Goal: Transaction & Acquisition: Purchase product/service

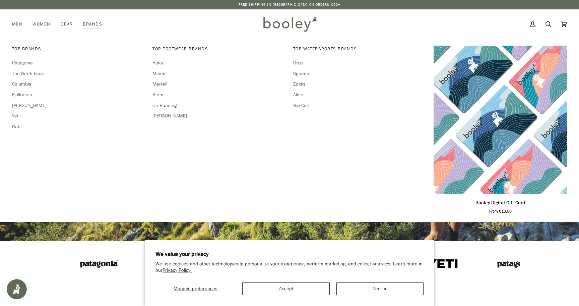
click at [89, 23] on link "Brands" at bounding box center [93, 24] width 30 height 30
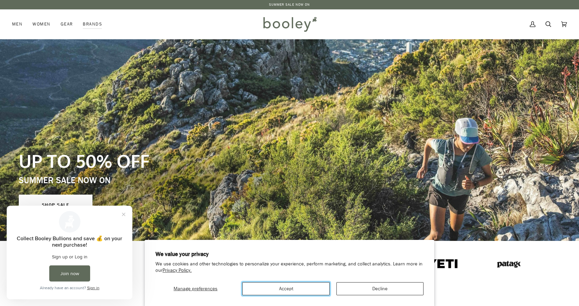
click at [280, 290] on button "Accept" at bounding box center [285, 288] width 87 height 13
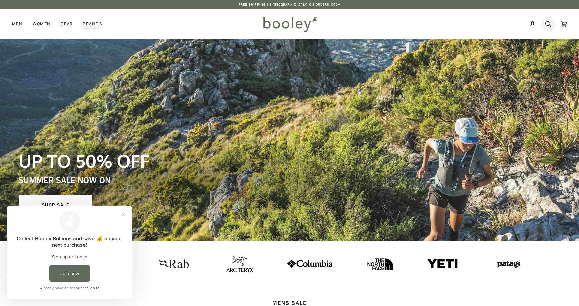
click at [550, 24] on icon at bounding box center [549, 24] width 6 height 6
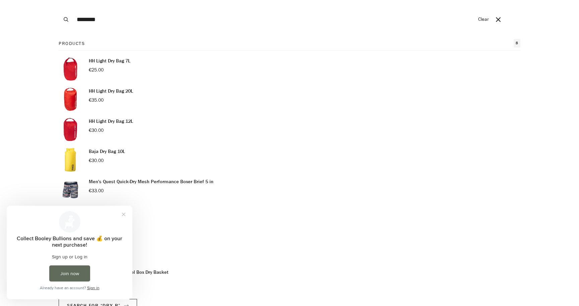
type input "********"
click at [59, 0] on button "Search" at bounding box center [66, 19] width 15 height 39
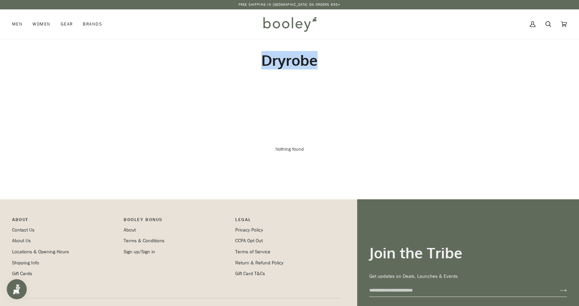
drag, startPoint x: 551, startPoint y: 97, endPoint x: 315, endPoint y: 26, distance: 246.0
click at [320, 25] on body "Skip to content Free Shipping in Ireland on Orders €50+ Free Shipping in Irelan…" at bounding box center [289, 188] width 579 height 376
